Goal: Register for event/course

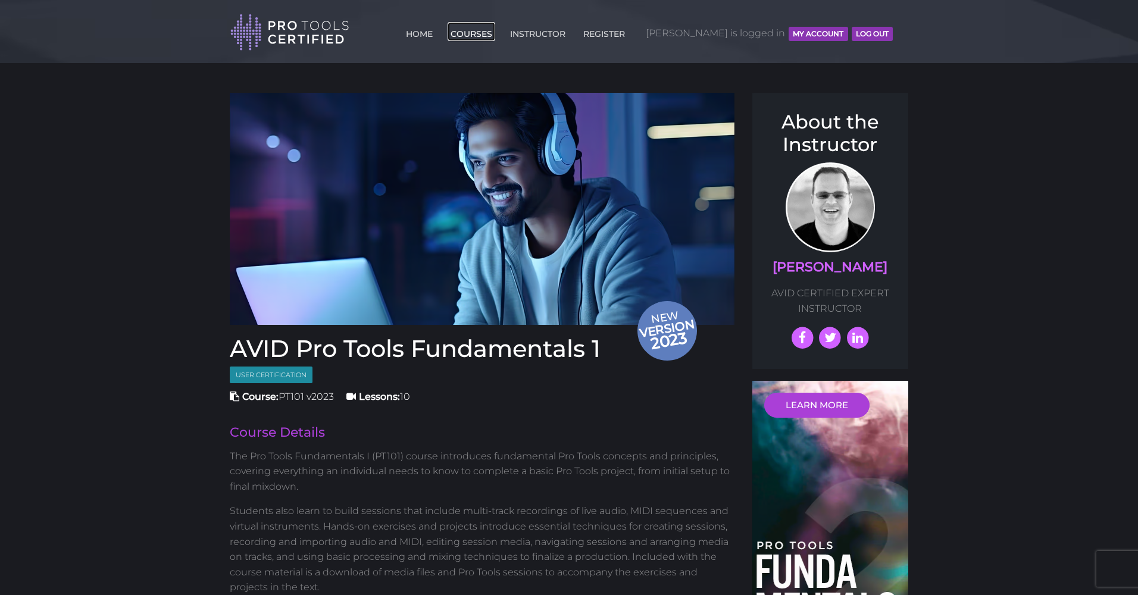
click at [495, 25] on link "COURSES" at bounding box center [472, 31] width 48 height 19
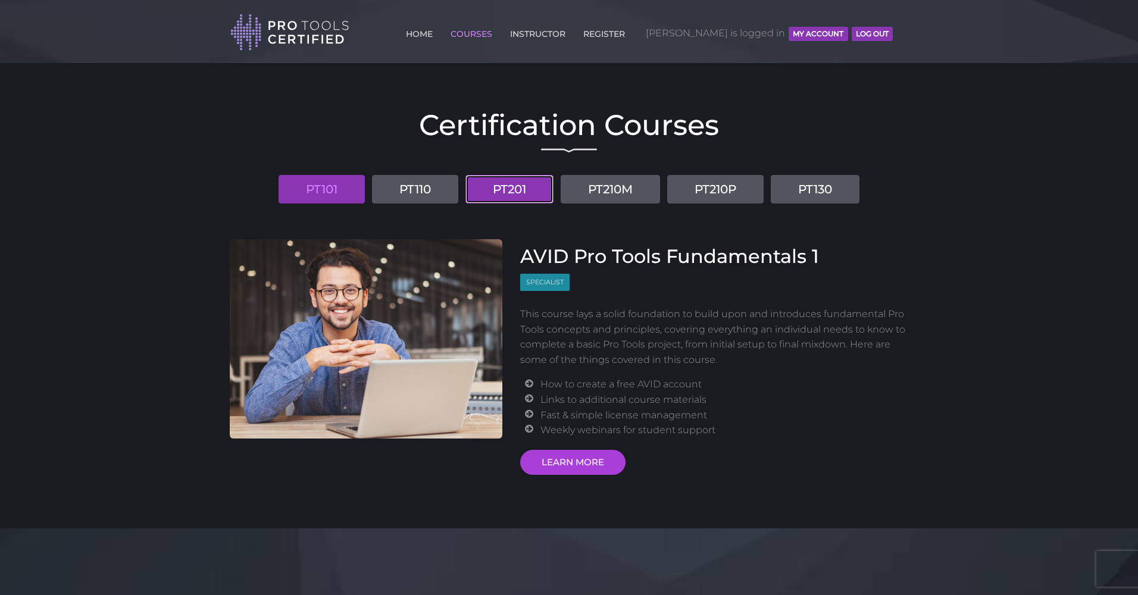
click at [513, 188] on link "PT201" at bounding box center [509, 189] width 88 height 29
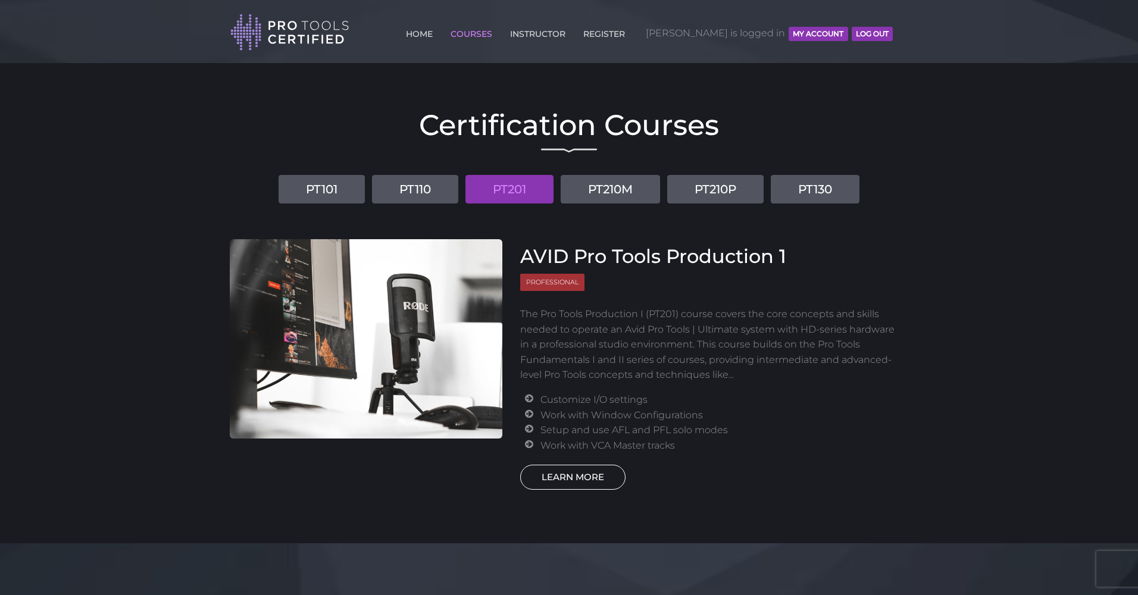
click at [583, 465] on link "LEARN MORE" at bounding box center [572, 477] width 105 height 25
click at [585, 469] on link "LEARN MORE" at bounding box center [572, 477] width 105 height 25
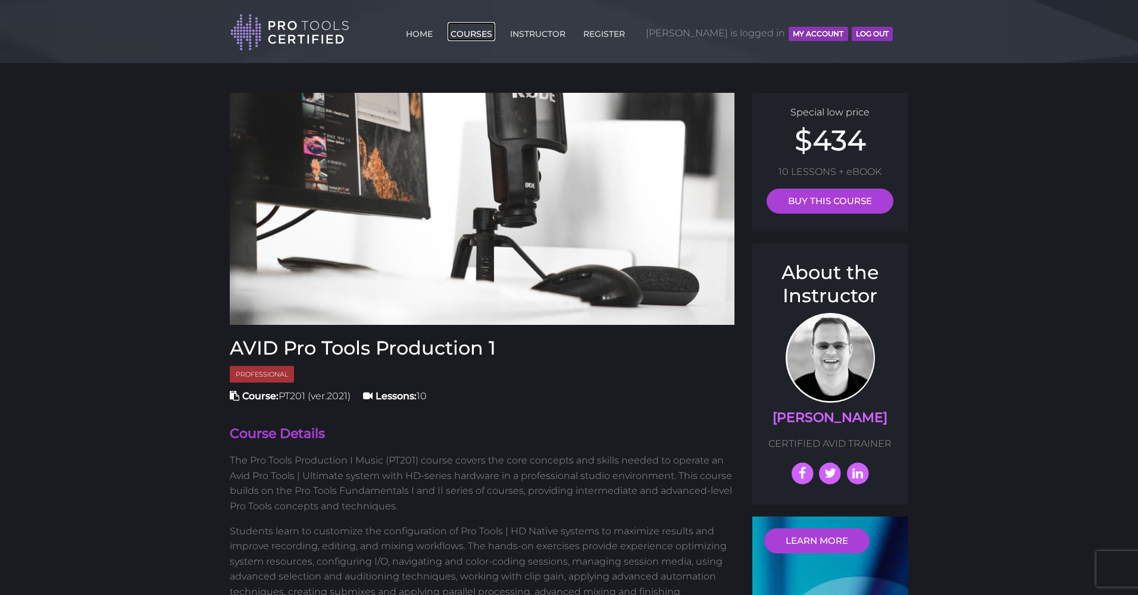
click at [495, 37] on link "COURSES" at bounding box center [472, 31] width 48 height 19
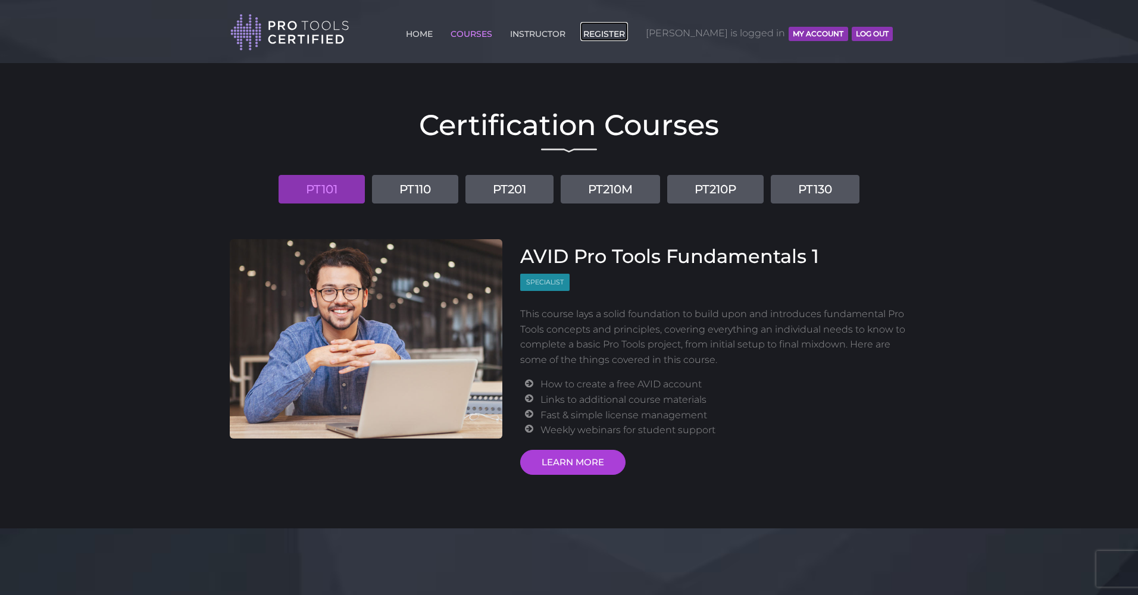
click at [628, 35] on link "REGISTER" at bounding box center [604, 31] width 48 height 19
